Goal: Task Accomplishment & Management: Manage account settings

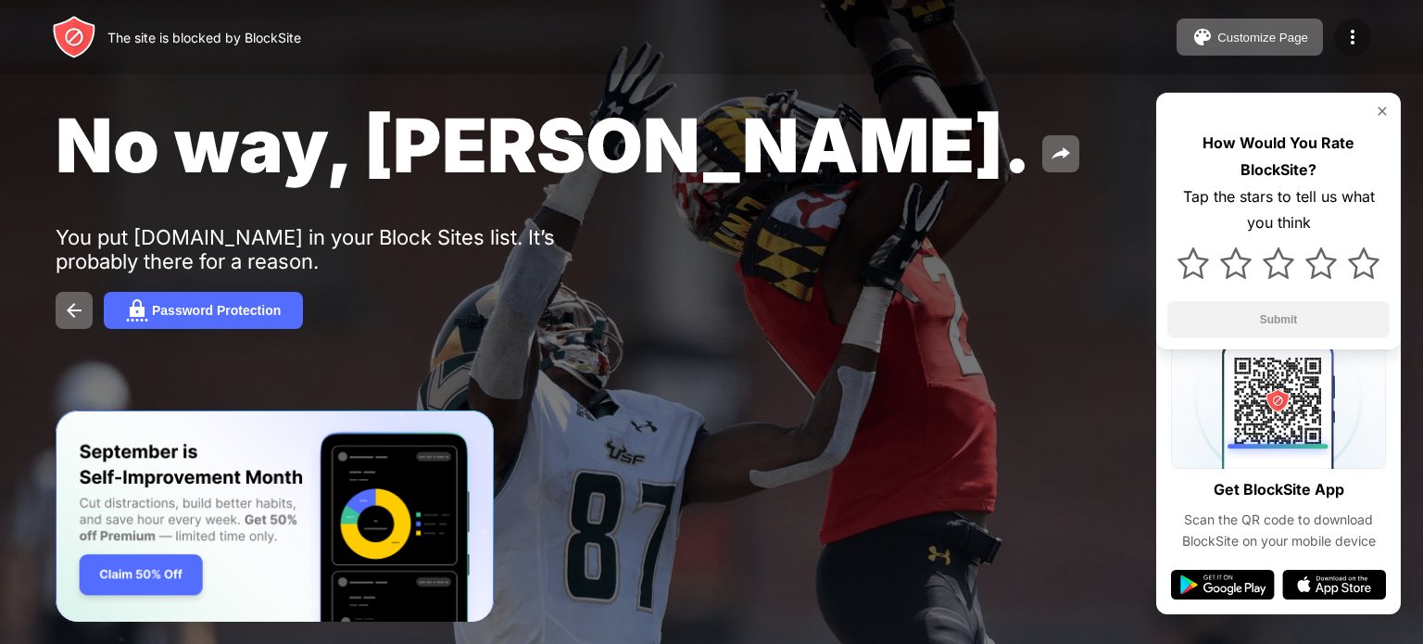
click at [1345, 44] on img at bounding box center [1352, 37] width 22 height 22
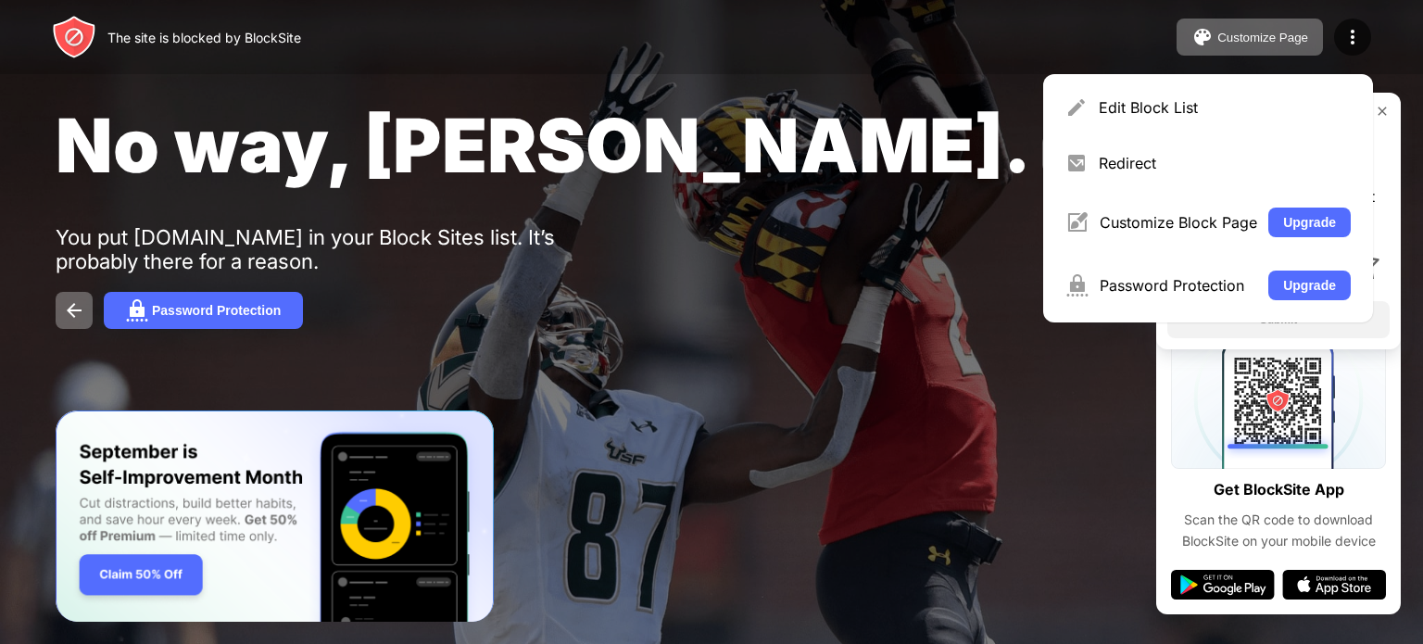
click at [1141, 99] on div "Edit Block List" at bounding box center [1225, 107] width 252 height 19
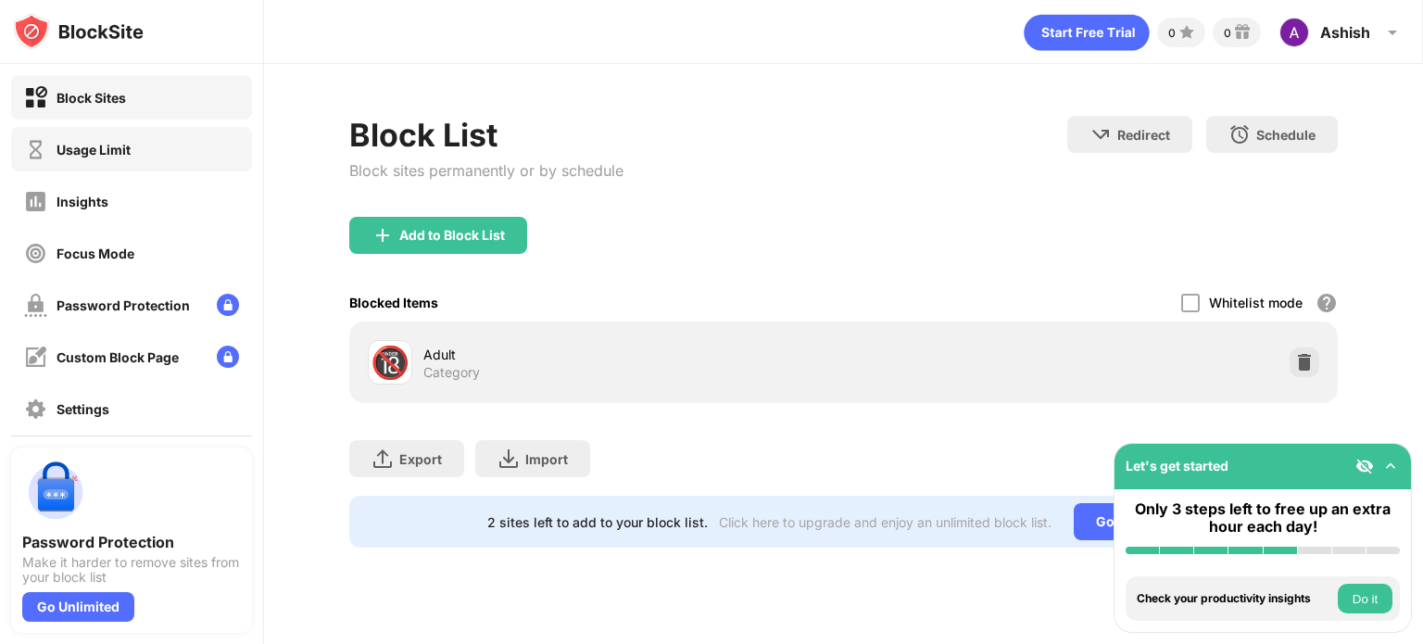
click at [31, 127] on div "Usage Limit" at bounding box center [131, 149] width 241 height 44
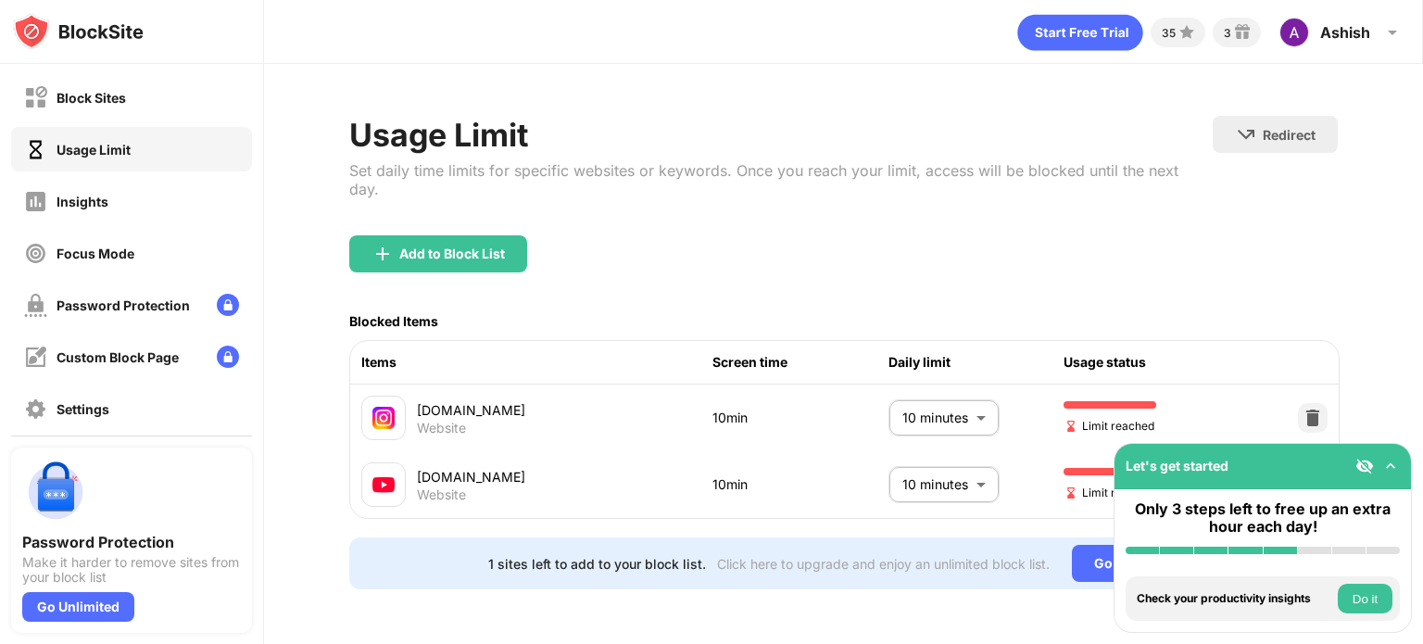
click at [943, 403] on body "Block Sites Usage Limit Insights Focus Mode Password Protection Custom Block Pa…" at bounding box center [711, 322] width 1423 height 644
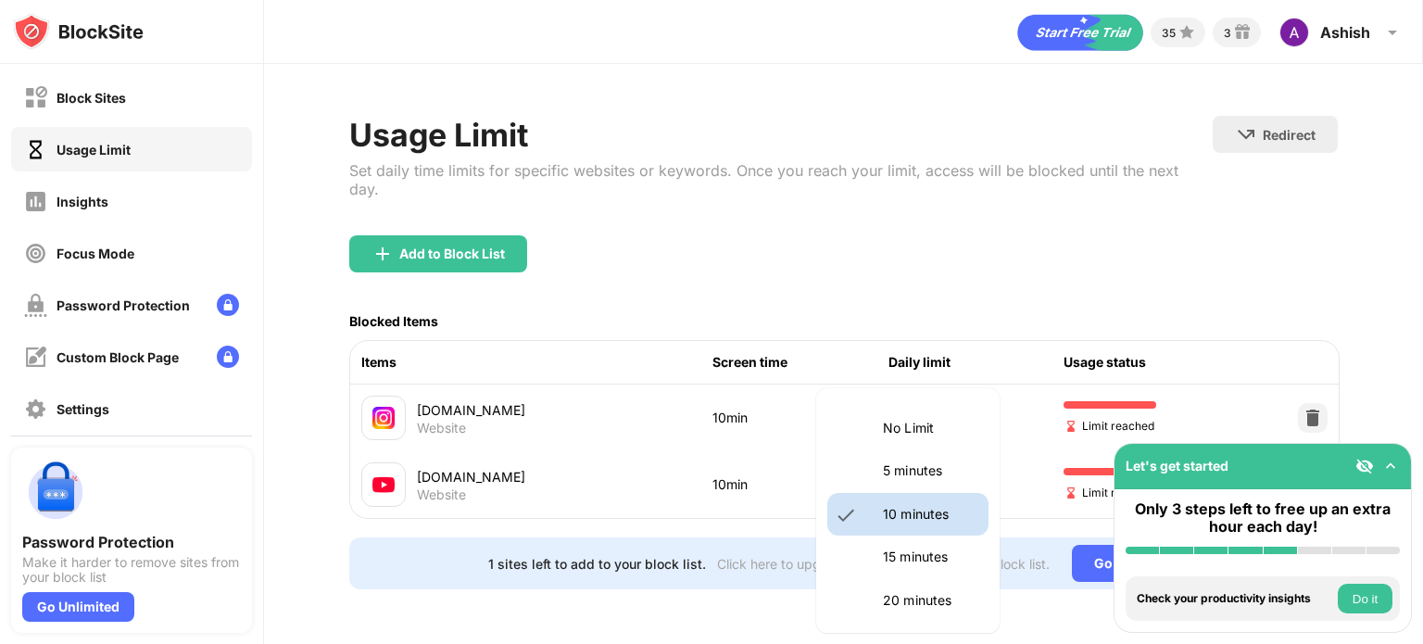
click at [893, 547] on p "15 minutes" at bounding box center [930, 557] width 94 height 20
type input "**"
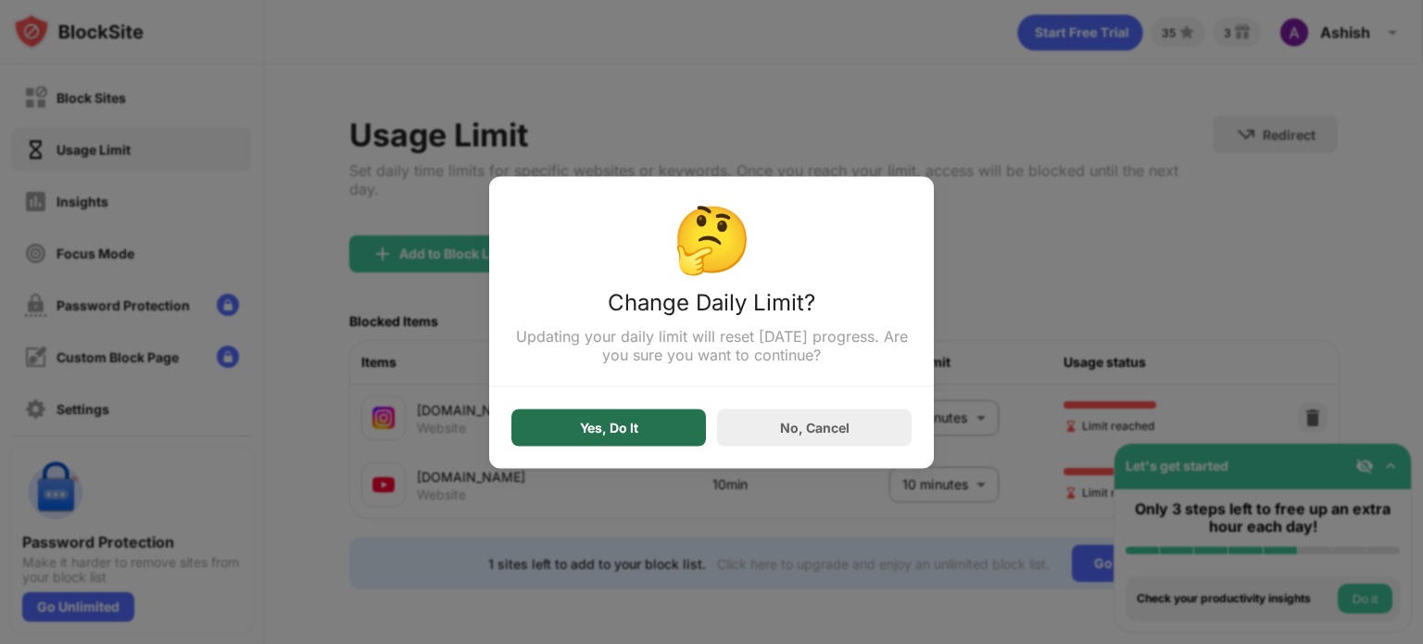
click at [662, 425] on div "Yes, Do It" at bounding box center [608, 427] width 195 height 37
